Goal: Task Accomplishment & Management: Use online tool/utility

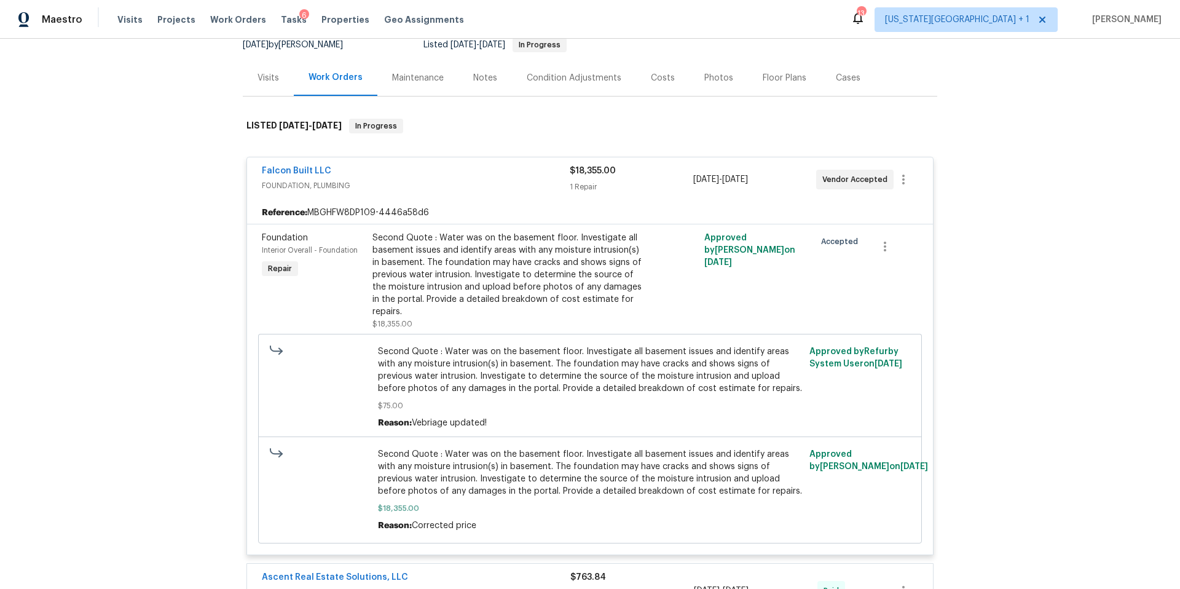
scroll to position [117, 0]
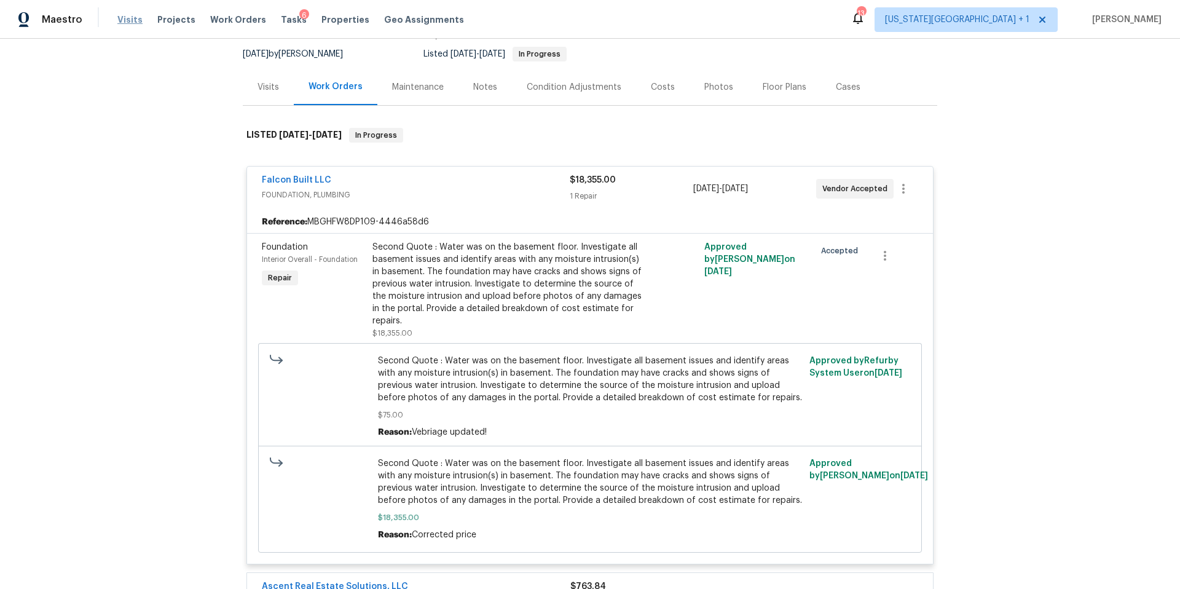
click at [123, 20] on span "Visits" at bounding box center [129, 20] width 25 height 12
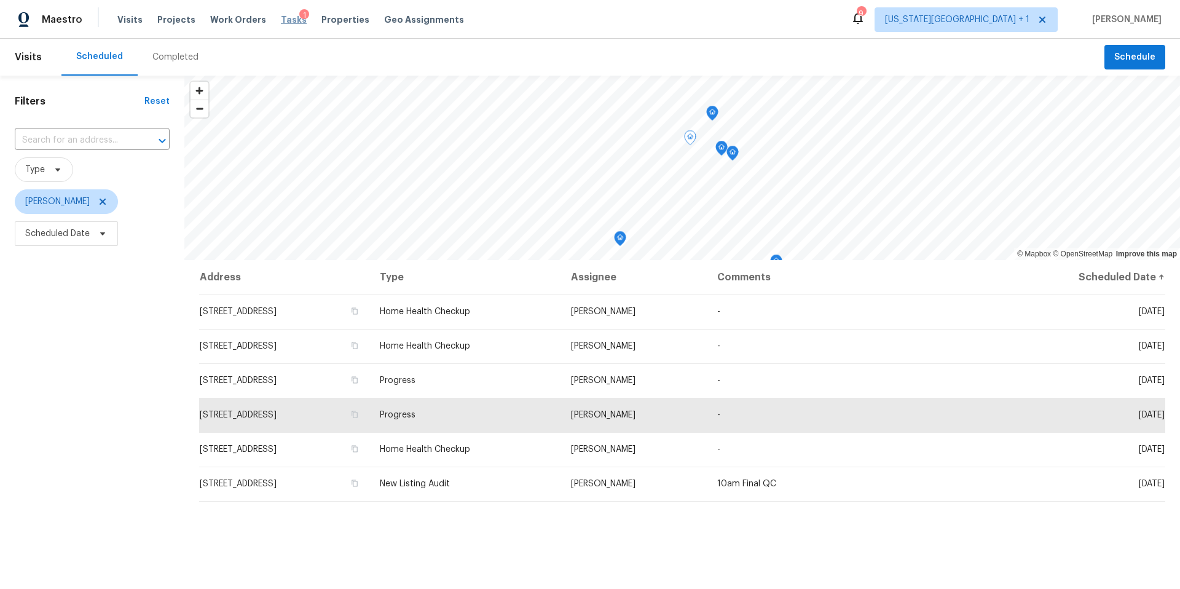
click at [281, 15] on span "Tasks" at bounding box center [294, 19] width 26 height 9
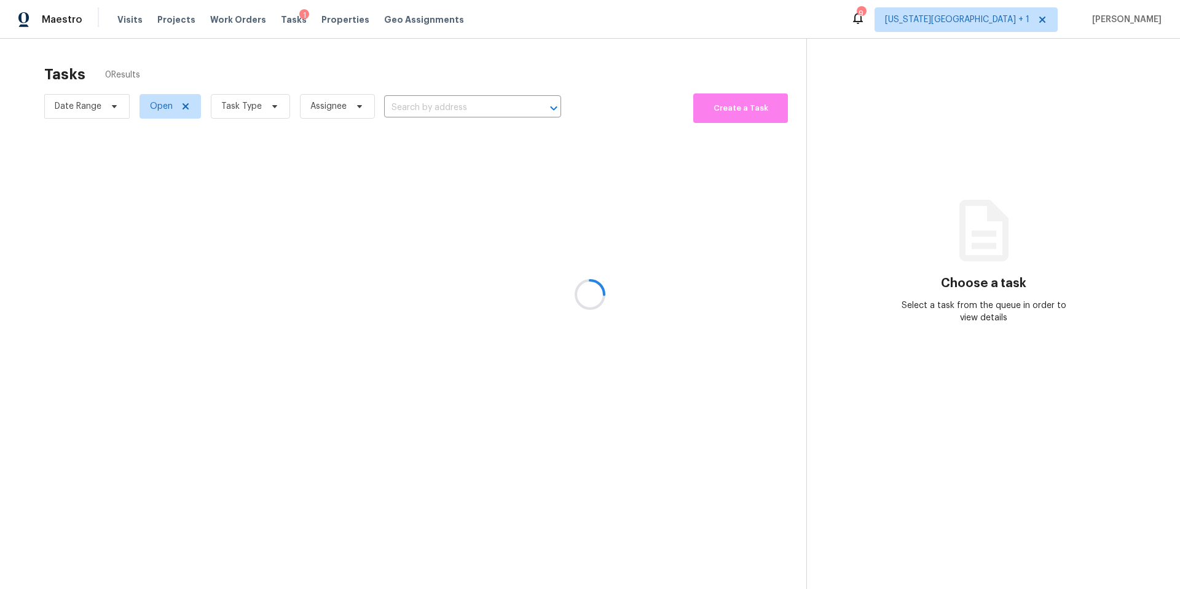
click at [257, 112] on div at bounding box center [590, 294] width 1180 height 589
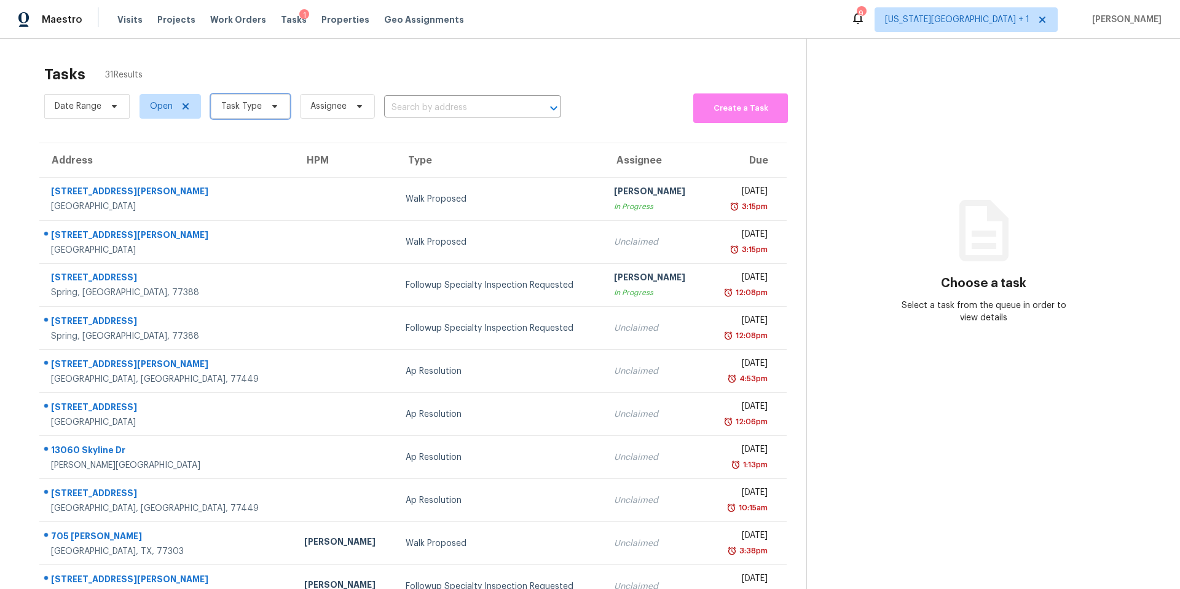
click at [257, 111] on span "Task Type" at bounding box center [241, 106] width 41 height 12
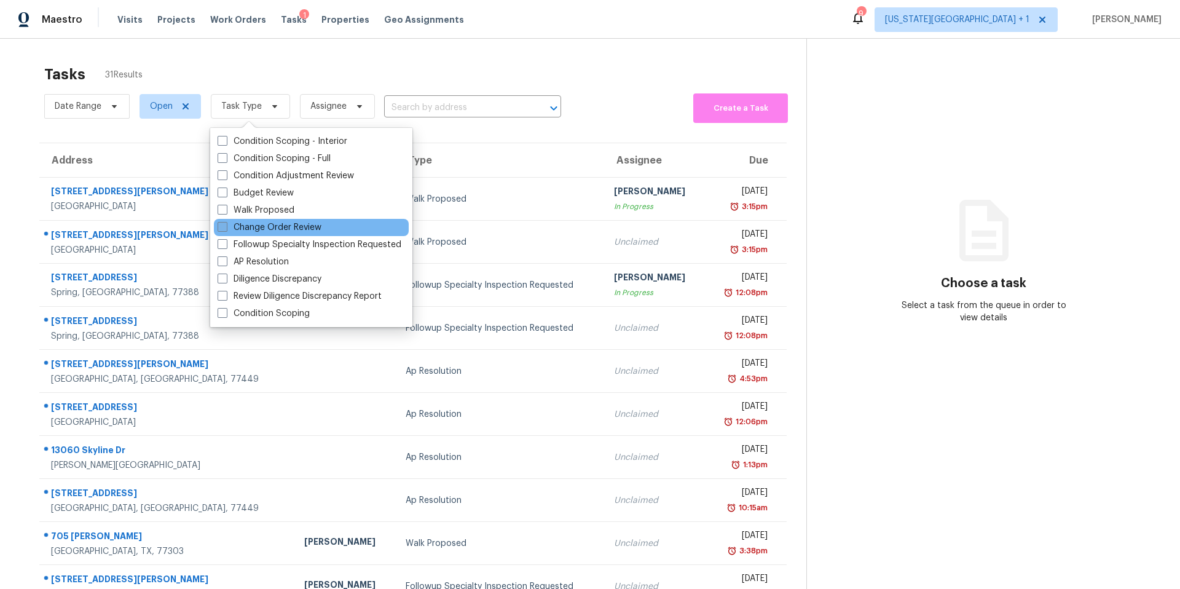
click at [248, 232] on label "Change Order Review" at bounding box center [270, 227] width 104 height 12
click at [226, 229] on input "Change Order Review" at bounding box center [222, 225] width 8 height 8
checkbox input "true"
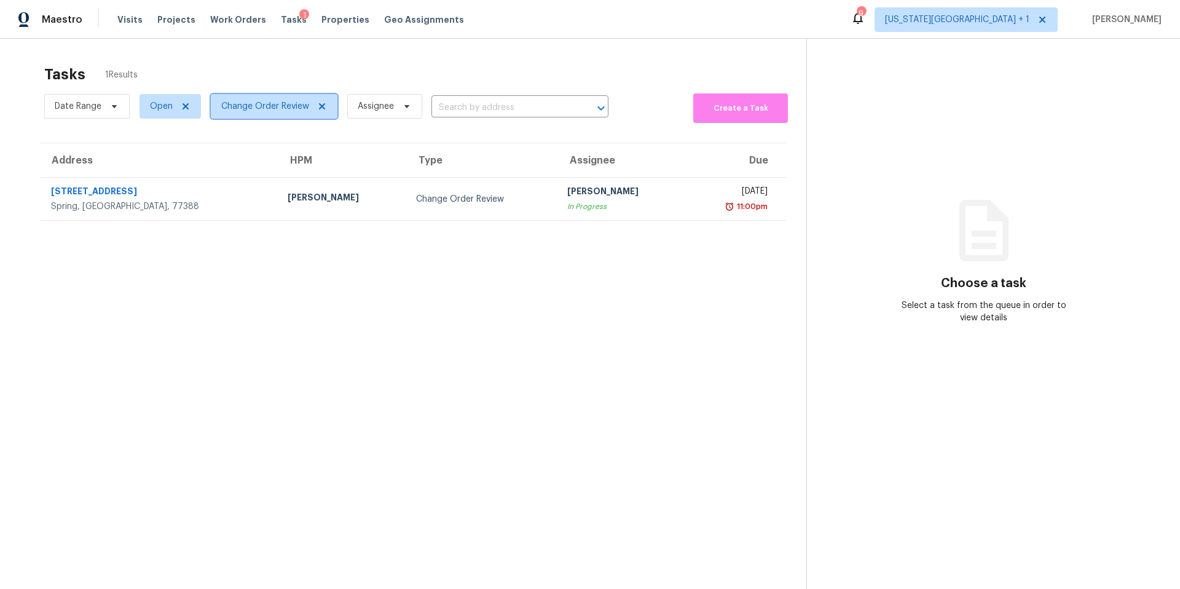
click at [256, 114] on span "Change Order Review" at bounding box center [274, 106] width 127 height 25
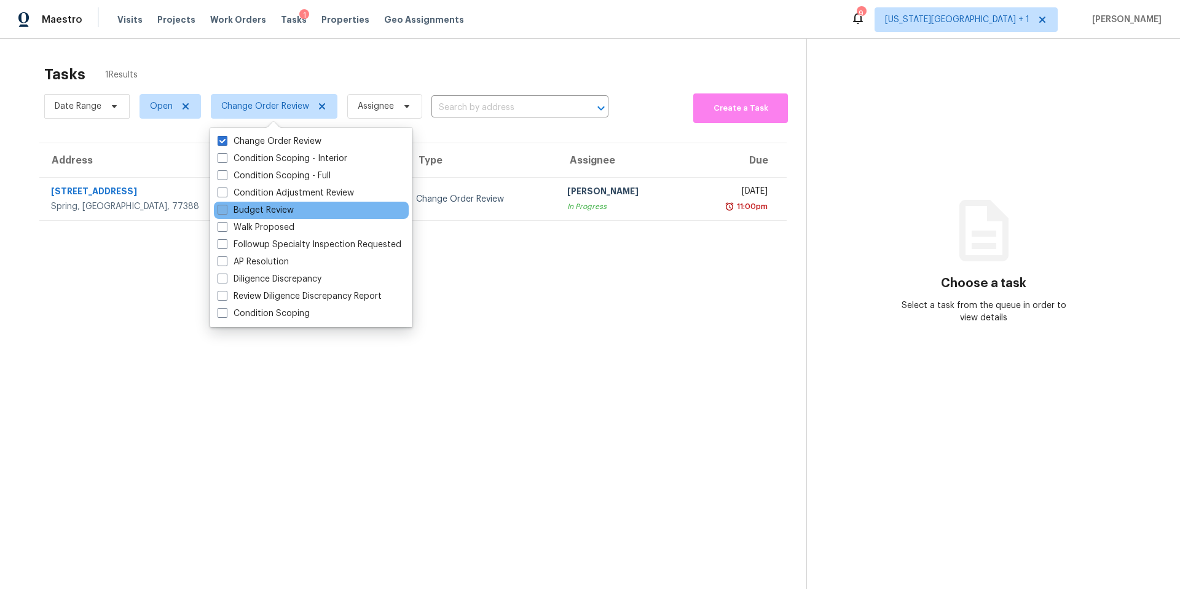
click at [237, 210] on label "Budget Review" at bounding box center [256, 210] width 76 height 12
click at [226, 210] on input "Budget Review" at bounding box center [222, 208] width 8 height 8
checkbox input "true"
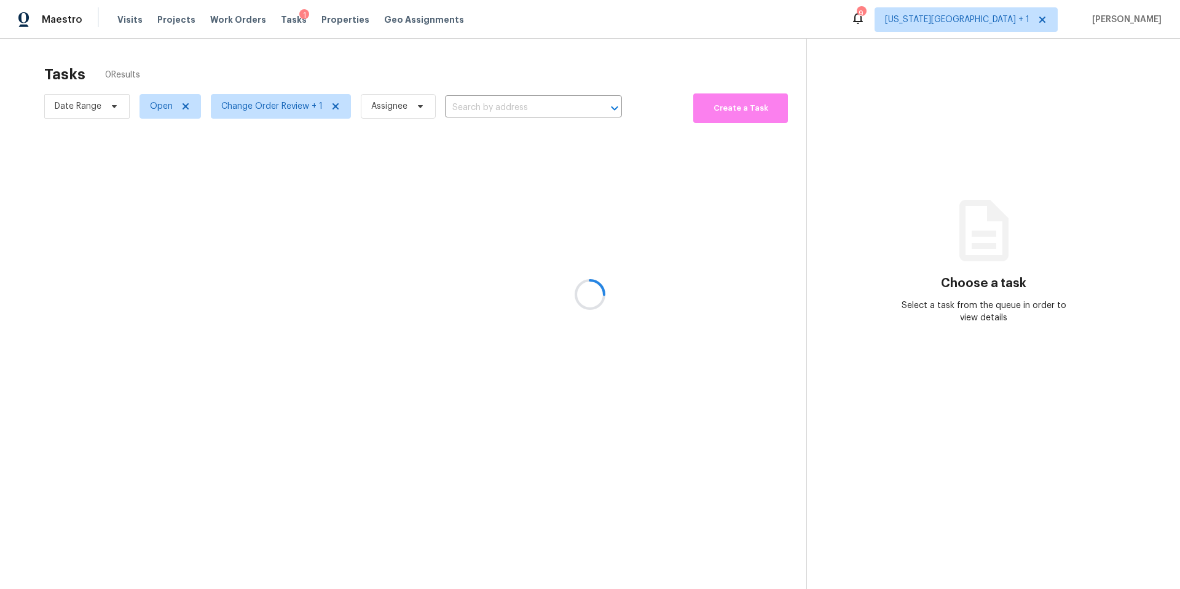
click at [263, 69] on div at bounding box center [590, 294] width 1180 height 589
